Goal: Transaction & Acquisition: Purchase product/service

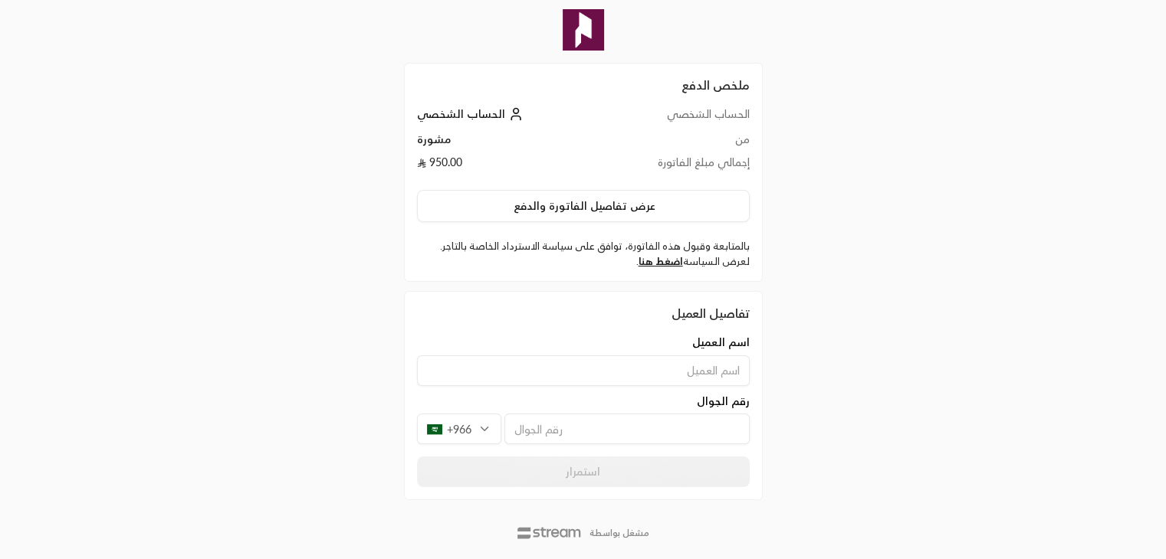
click at [585, 366] on input at bounding box center [583, 371] width 333 height 31
type input "[PERSON_NAME]"
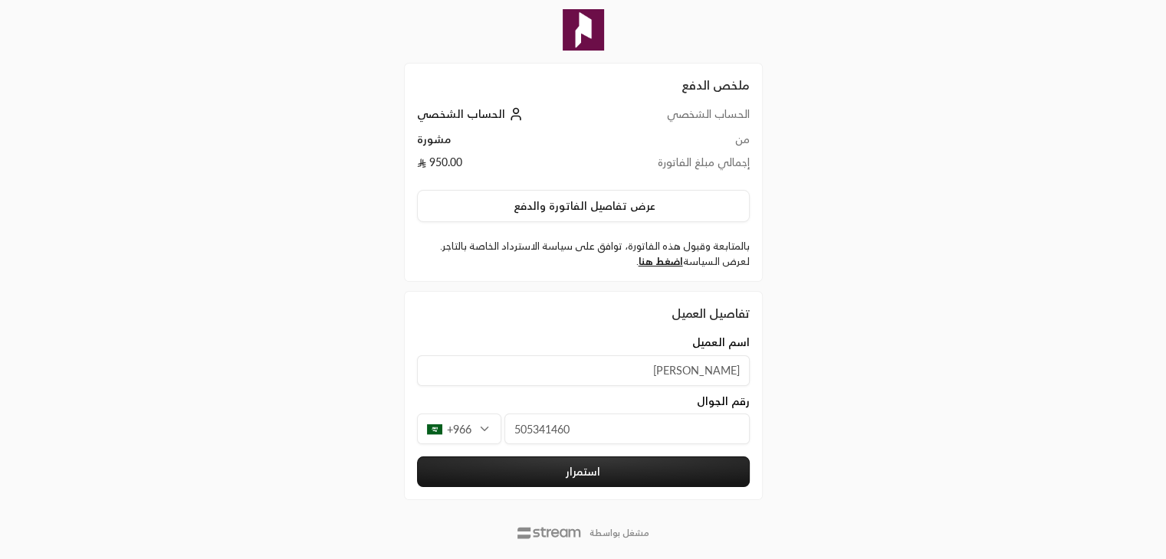
type input "505341460"
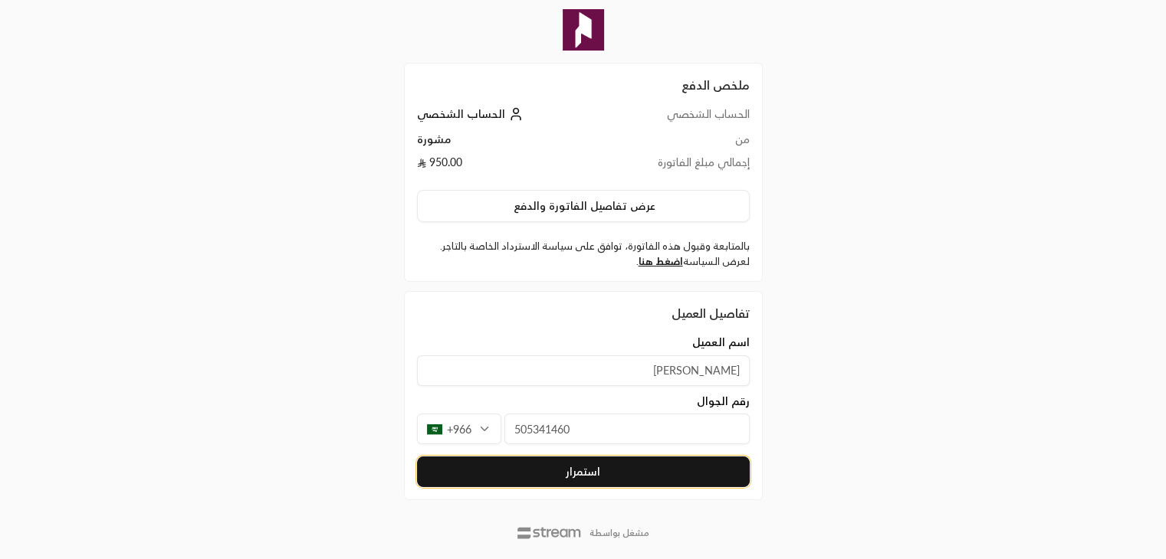
click at [620, 483] on button "استمرار" at bounding box center [583, 472] width 333 height 31
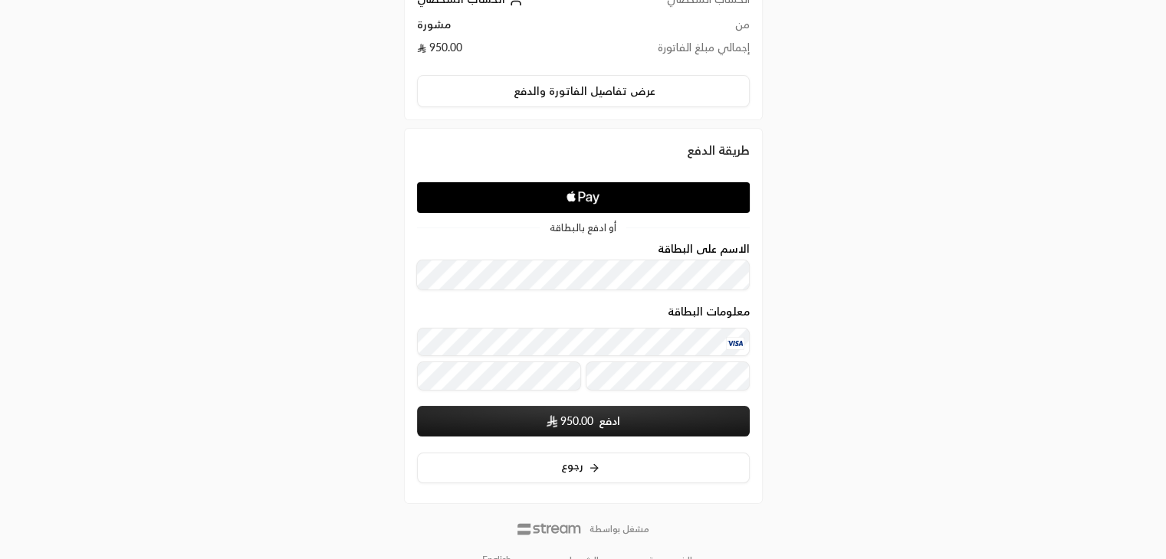
scroll to position [116, 0]
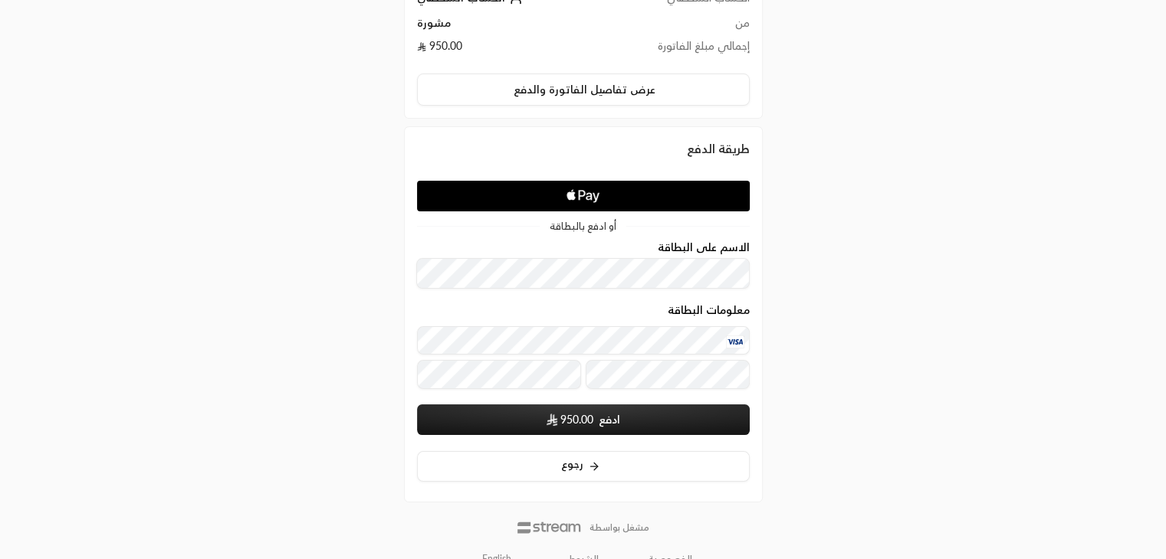
click at [604, 418] on button "ادفع 950.00" at bounding box center [583, 420] width 333 height 31
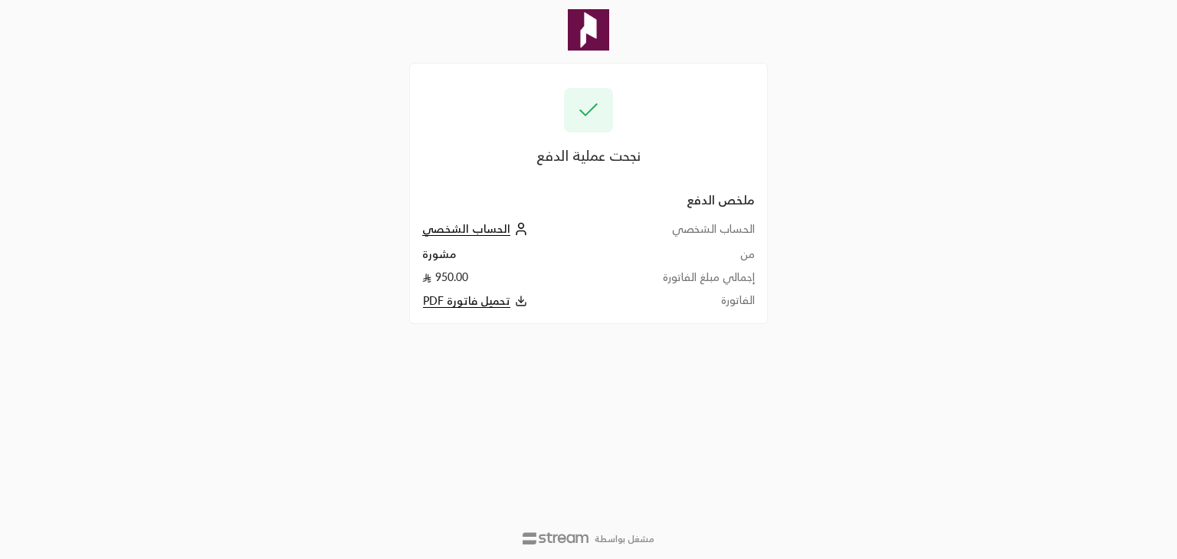
click at [500, 297] on span "تحميل فاتورة PDF" at bounding box center [466, 301] width 87 height 14
